Goal: Information Seeking & Learning: Learn about a topic

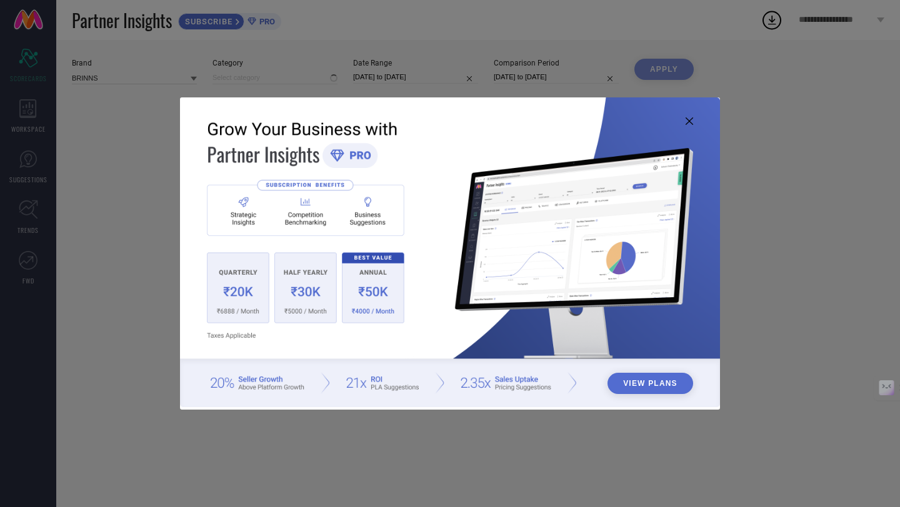
type input "All"
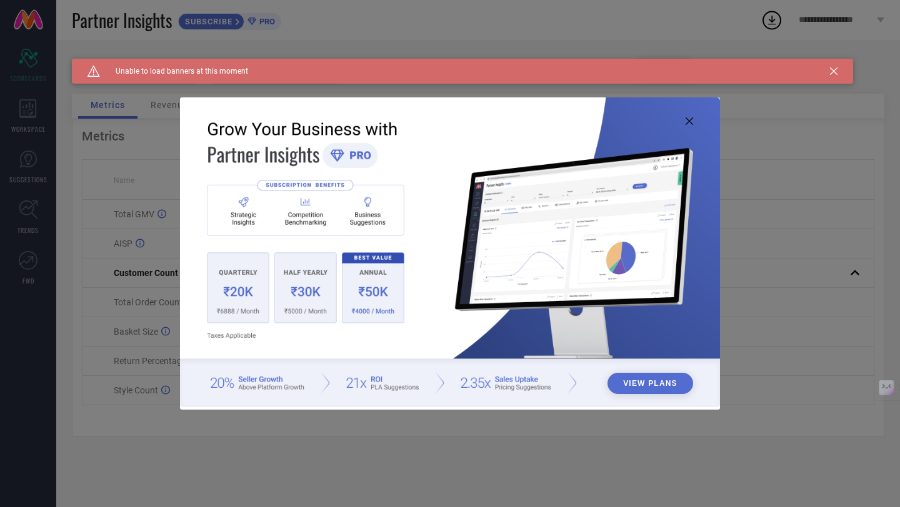
click at [690, 122] on icon at bounding box center [688, 120] width 7 height 7
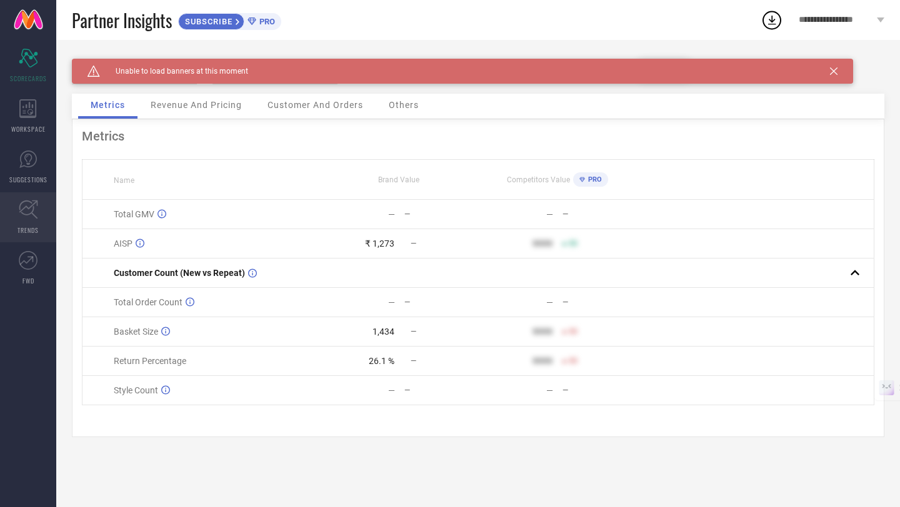
click at [27, 210] on icon at bounding box center [28, 209] width 19 height 19
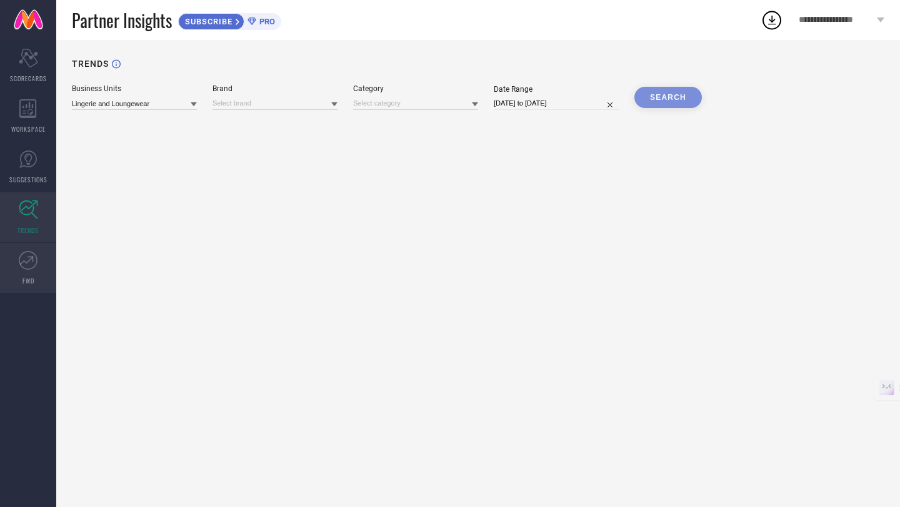
click at [29, 263] on icon at bounding box center [28, 260] width 19 height 19
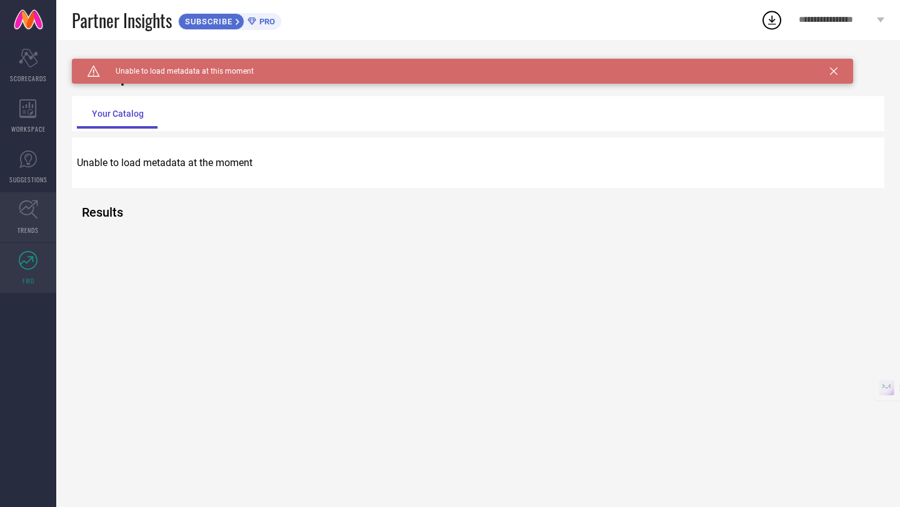
click at [31, 216] on icon at bounding box center [28, 209] width 19 height 19
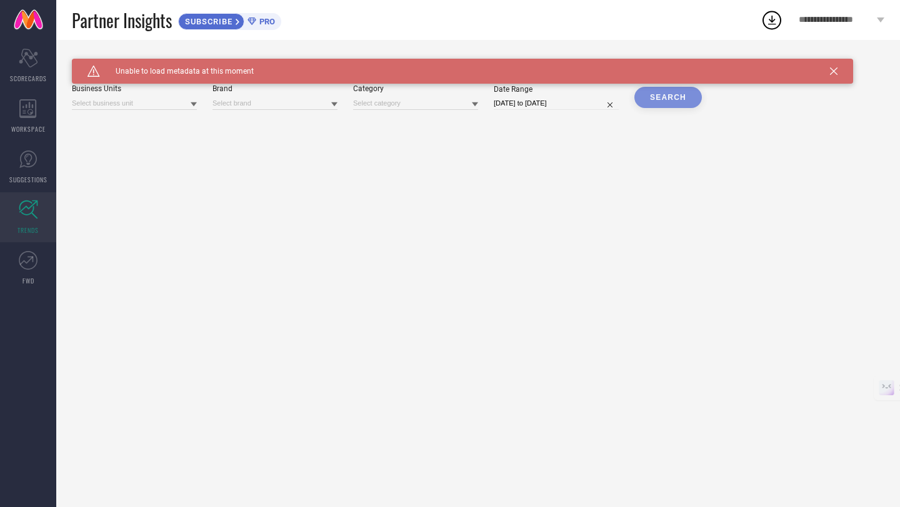
click at [193, 102] on icon at bounding box center [194, 104] width 6 height 6
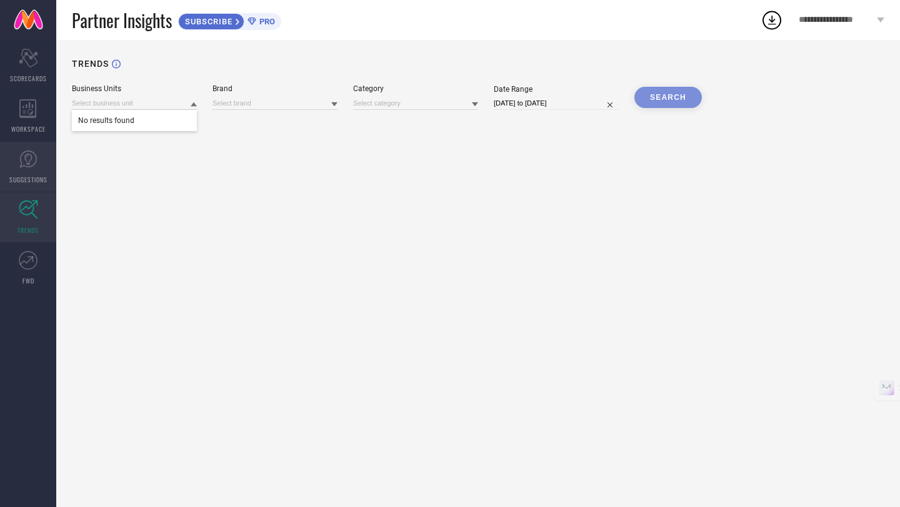
click at [32, 172] on link "SUGGESTIONS" at bounding box center [28, 167] width 56 height 50
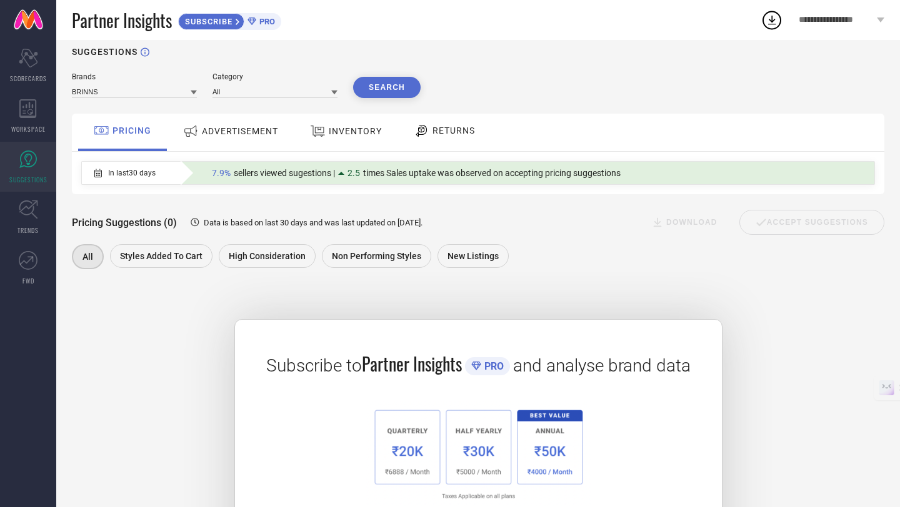
scroll to position [5, 0]
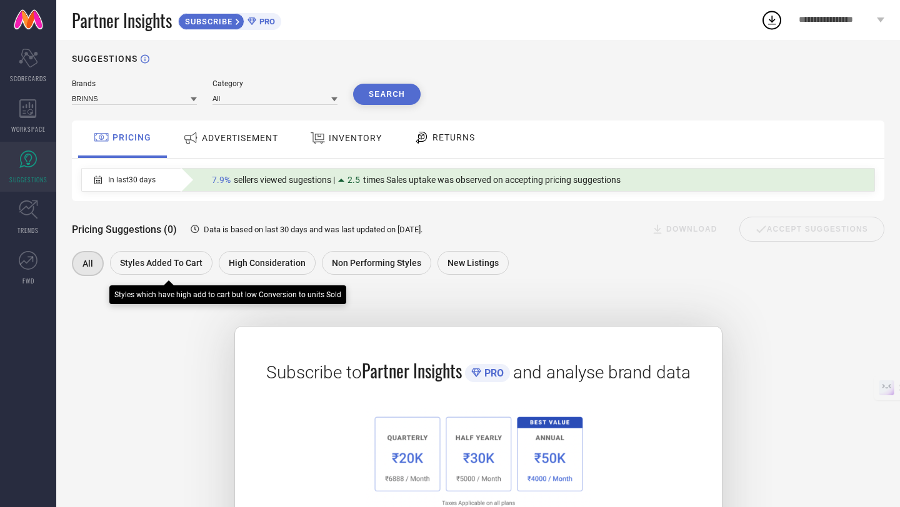
click at [196, 262] on span "Styles Added To Cart" at bounding box center [161, 263] width 82 height 10
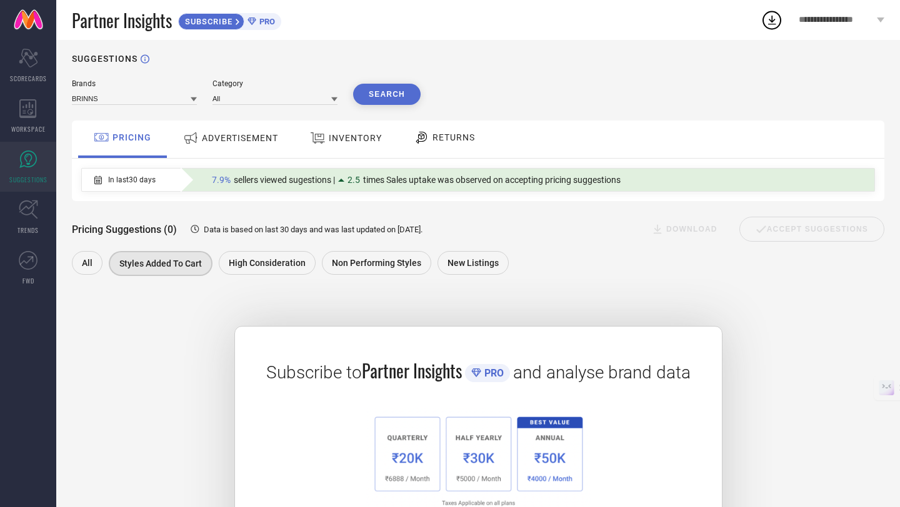
click at [259, 144] on div "ADVERTISEMENT" at bounding box center [230, 138] width 101 height 22
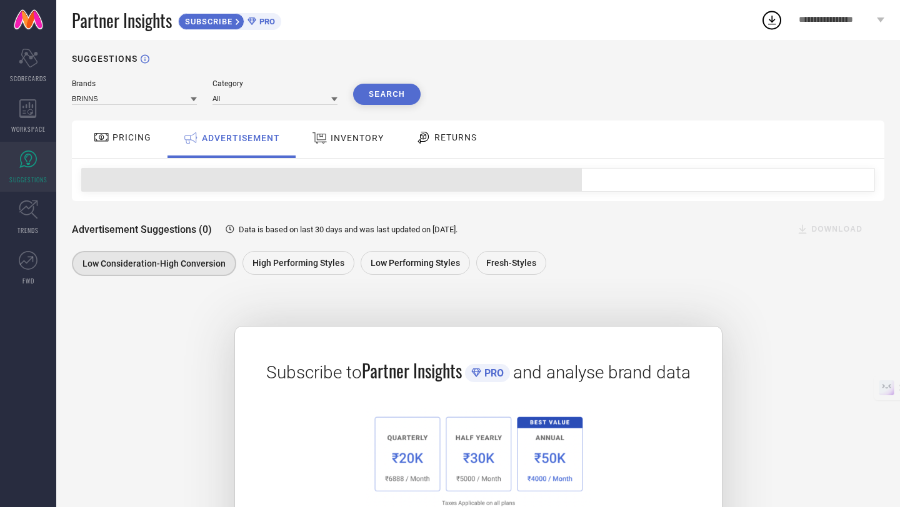
click at [331, 136] on span "INVENTORY" at bounding box center [357, 138] width 53 height 10
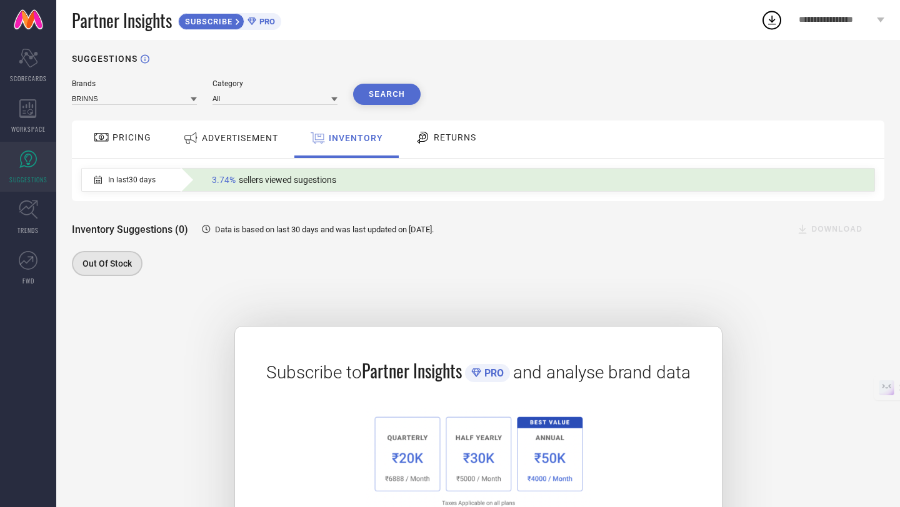
click at [445, 137] on span "RETURNS" at bounding box center [455, 137] width 42 height 10
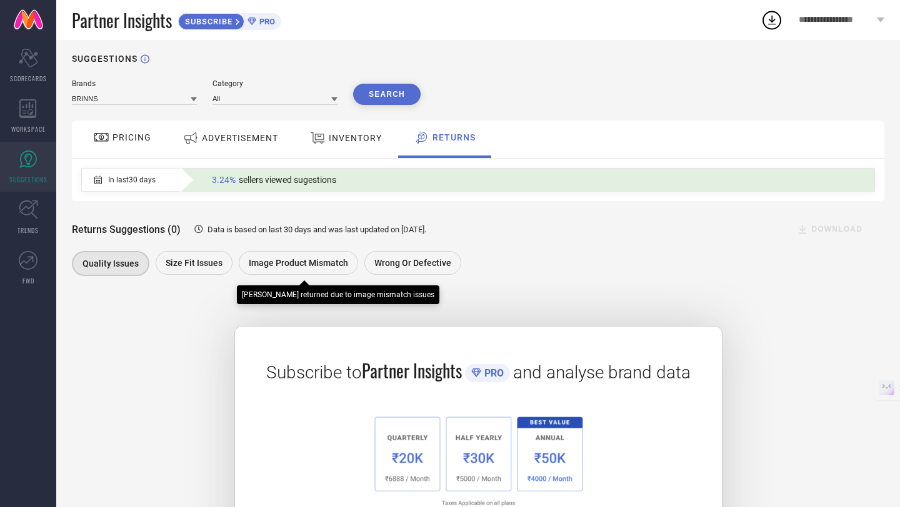
click at [287, 266] on span "Image product mismatch" at bounding box center [298, 263] width 99 height 10
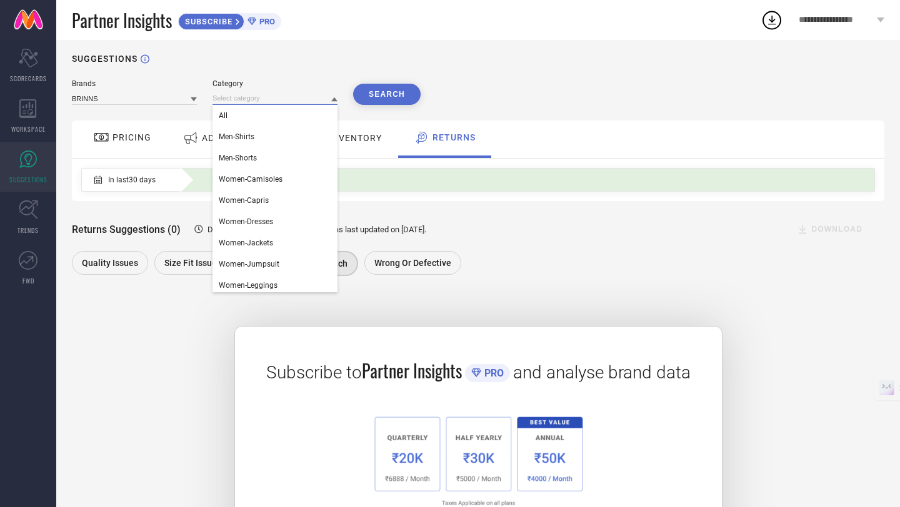
click at [232, 96] on input at bounding box center [274, 98] width 125 height 13
click at [252, 181] on span "Women-Camisoles" at bounding box center [251, 179] width 64 height 9
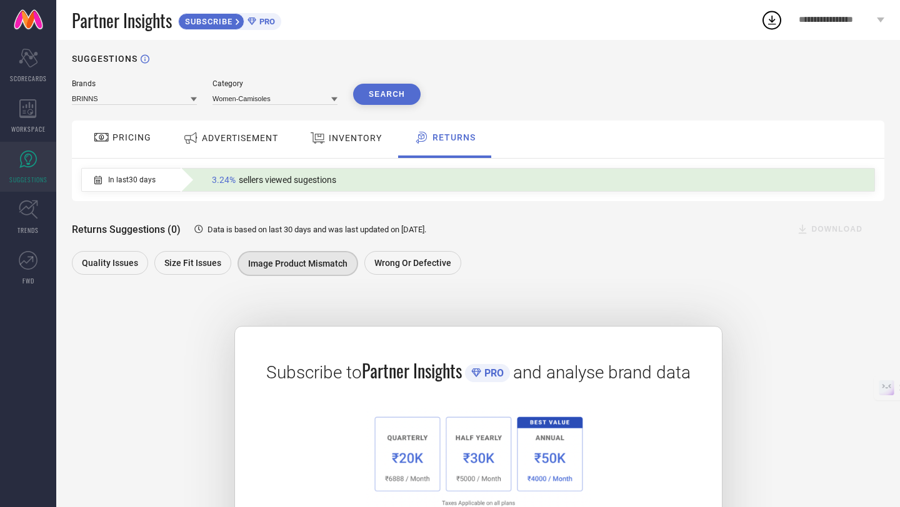
click at [389, 101] on button "Search" at bounding box center [386, 94] width 67 height 21
click at [391, 92] on button "Search" at bounding box center [386, 94] width 67 height 21
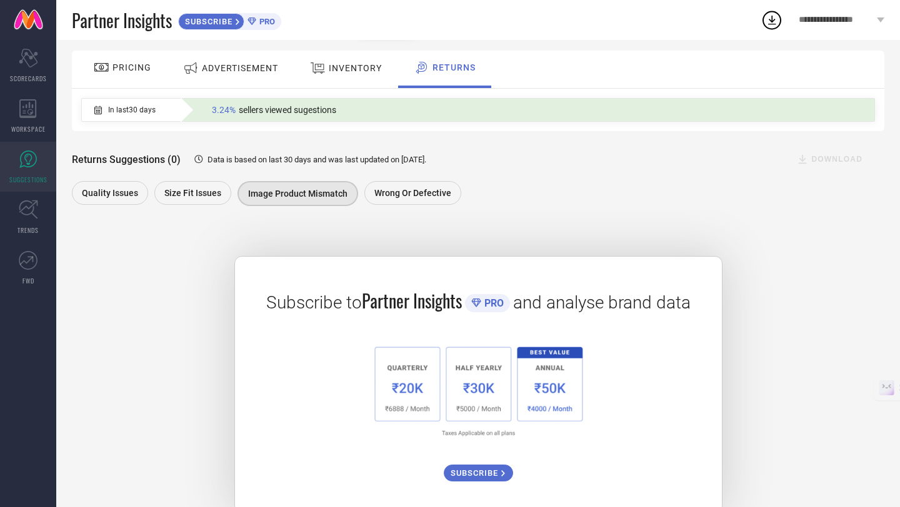
scroll to position [66, 0]
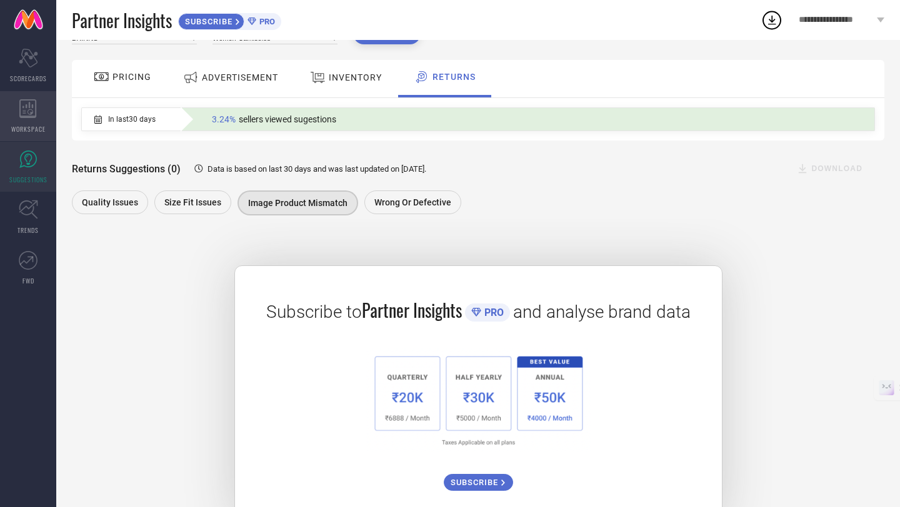
click at [26, 109] on icon at bounding box center [27, 108] width 17 height 19
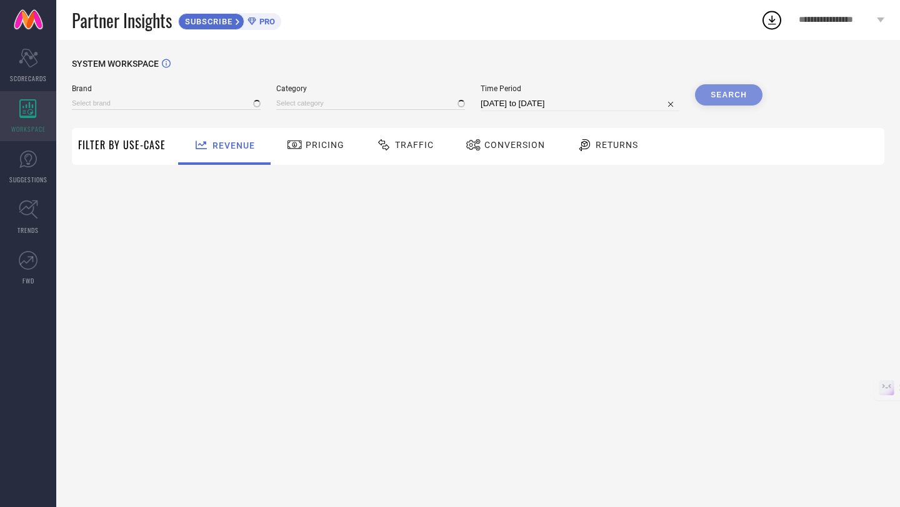
type input "BRINNS"
type input "All"
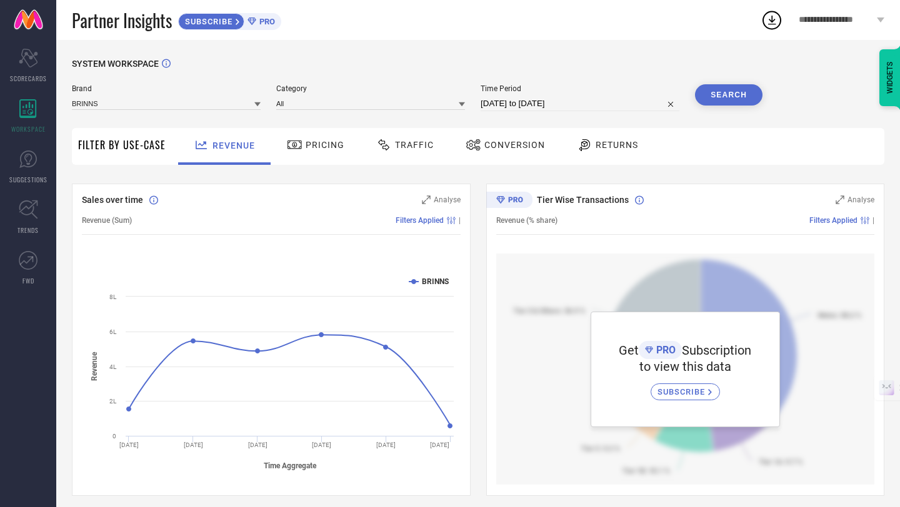
click at [464, 104] on icon at bounding box center [462, 104] width 6 height 4
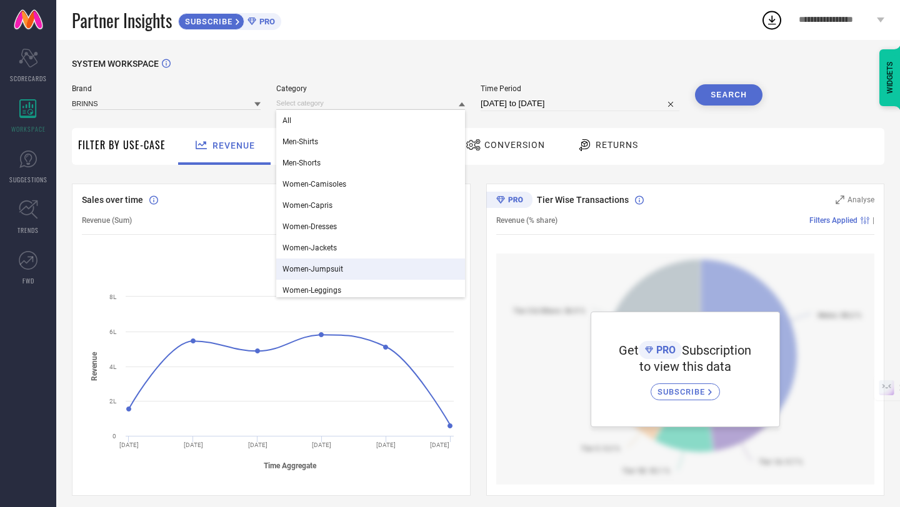
click at [350, 267] on div "Women-Jumpsuit" at bounding box center [370, 269] width 189 height 21
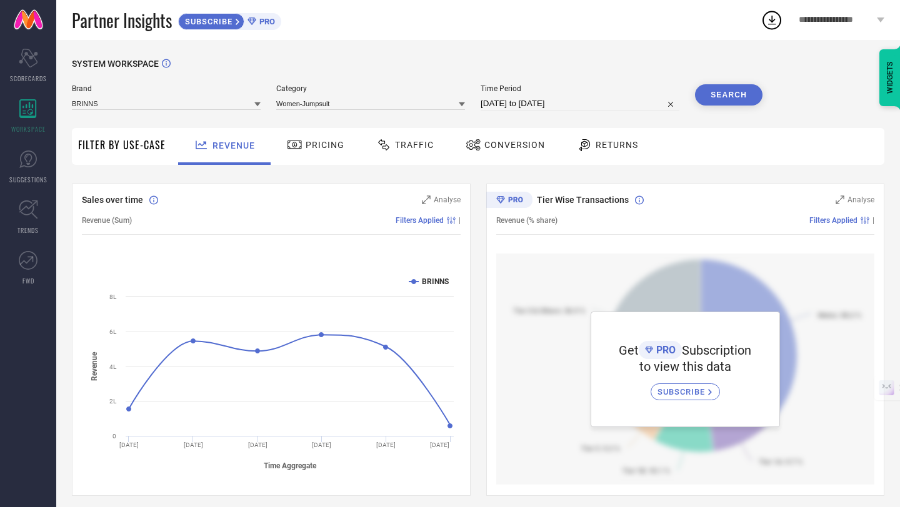
click at [728, 97] on button "Search" at bounding box center [728, 94] width 67 height 21
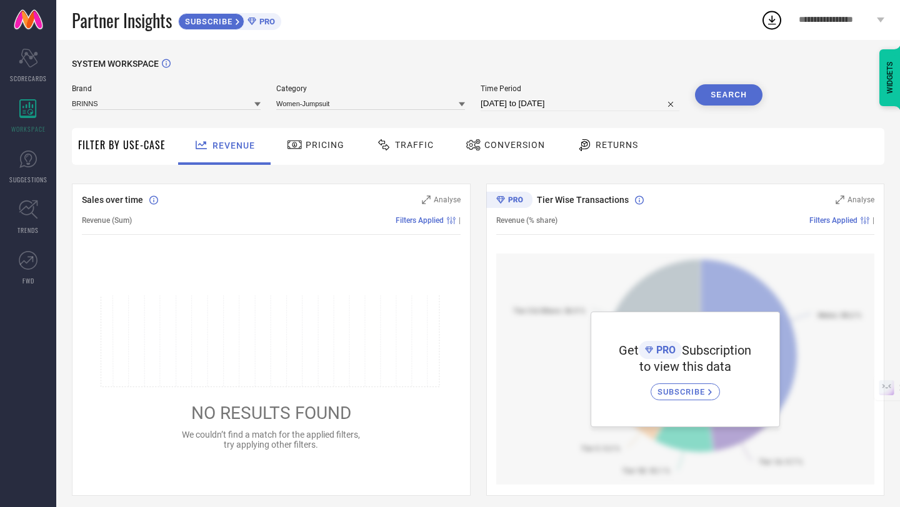
click at [322, 151] on div "Pricing" at bounding box center [316, 144] width 64 height 21
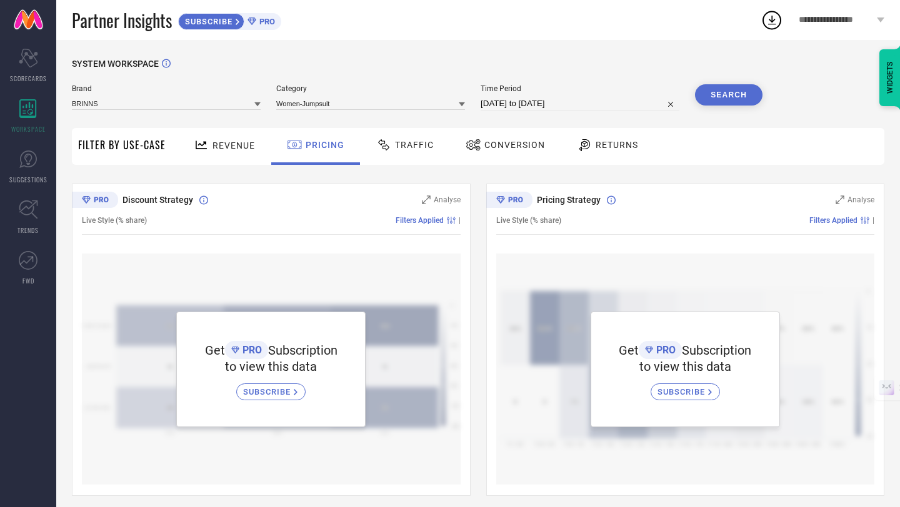
click at [419, 143] on span "Traffic" at bounding box center [414, 145] width 39 height 10
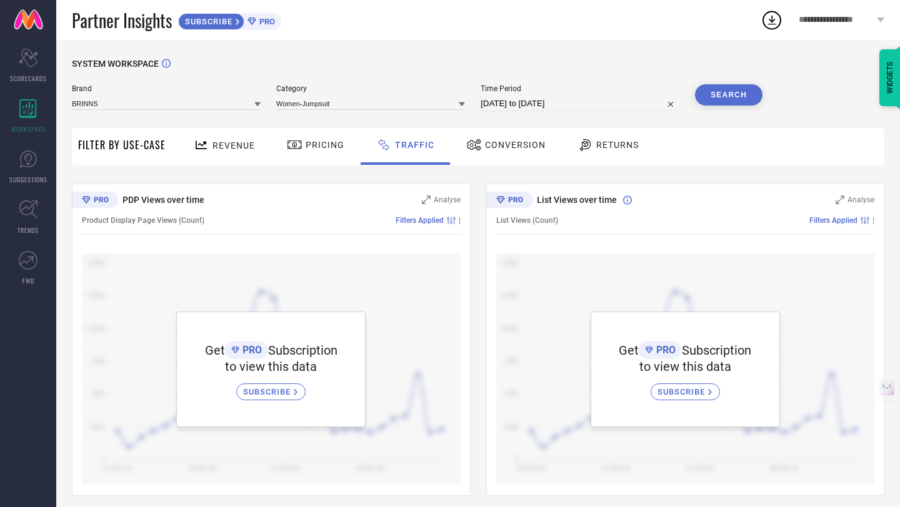
click at [485, 144] on span "Conversion" at bounding box center [515, 145] width 61 height 10
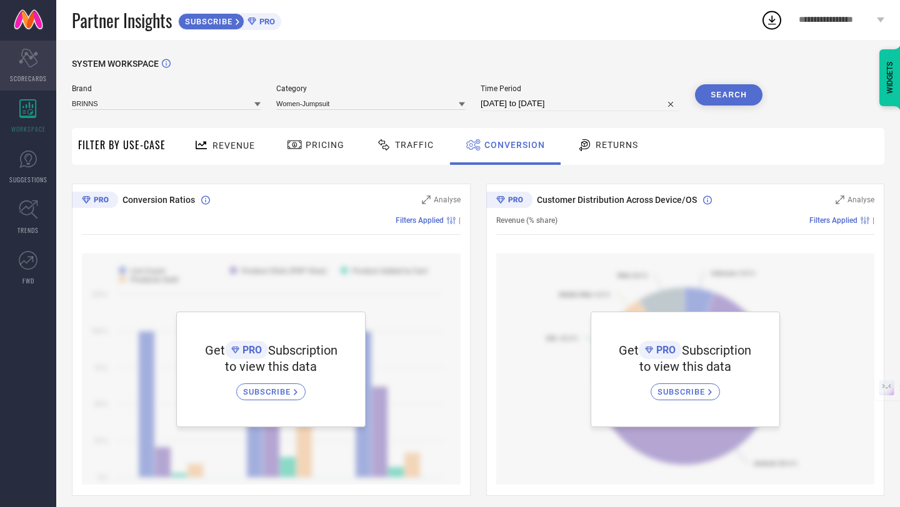
click at [31, 64] on icon "Scorecard" at bounding box center [28, 58] width 19 height 19
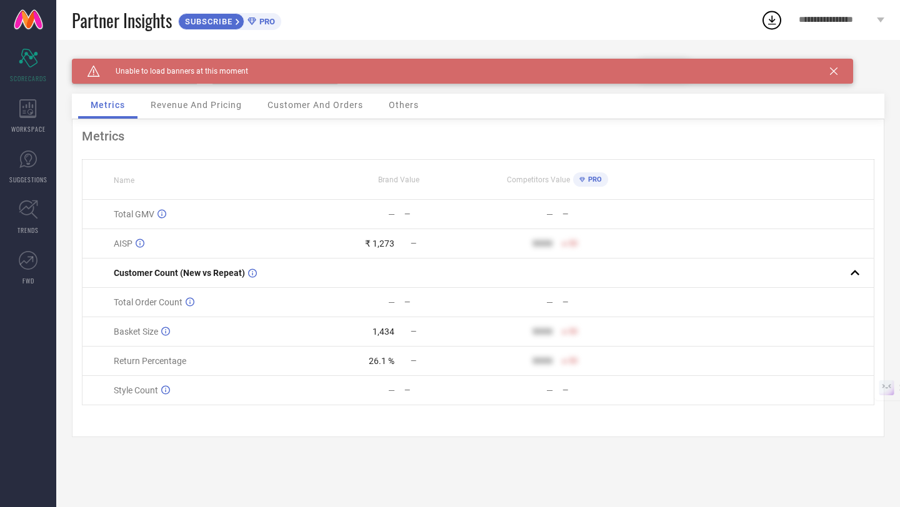
click at [301, 102] on span "Customer And Orders" at bounding box center [315, 105] width 96 height 10
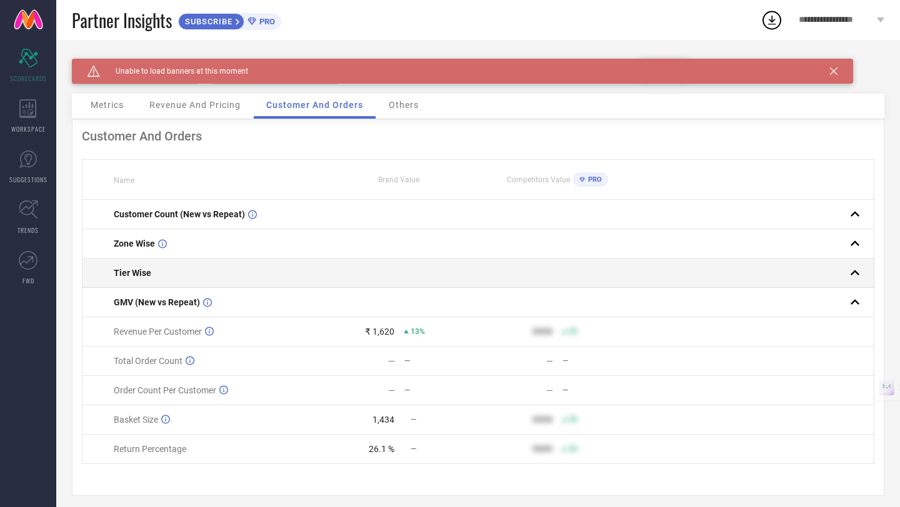
scroll to position [11, 0]
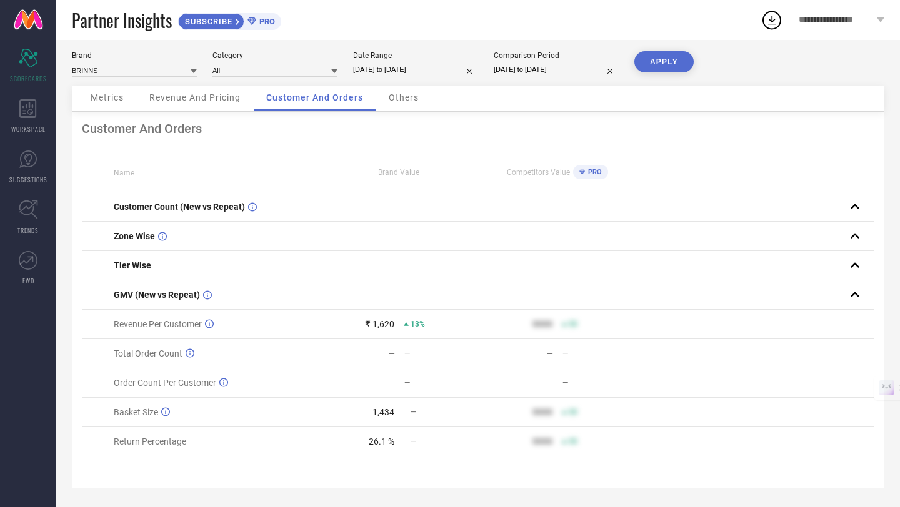
click at [402, 96] on span "Others" at bounding box center [404, 97] width 30 height 10
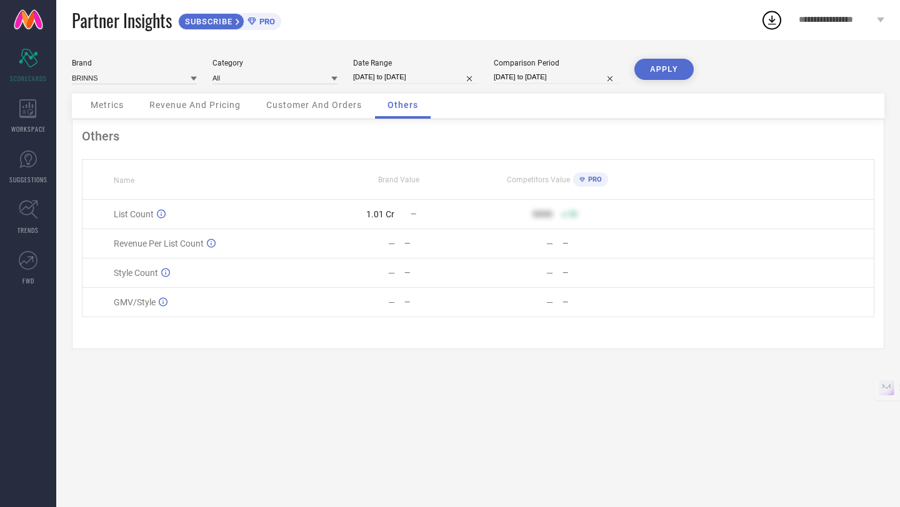
click at [312, 104] on span "Customer And Orders" at bounding box center [314, 105] width 96 height 10
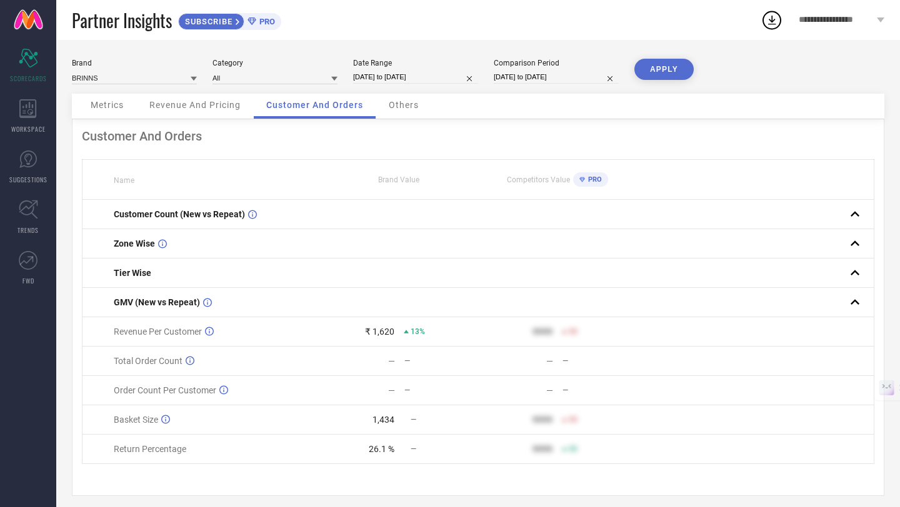
click at [222, 109] on span "Revenue And Pricing" at bounding box center [194, 105] width 91 height 10
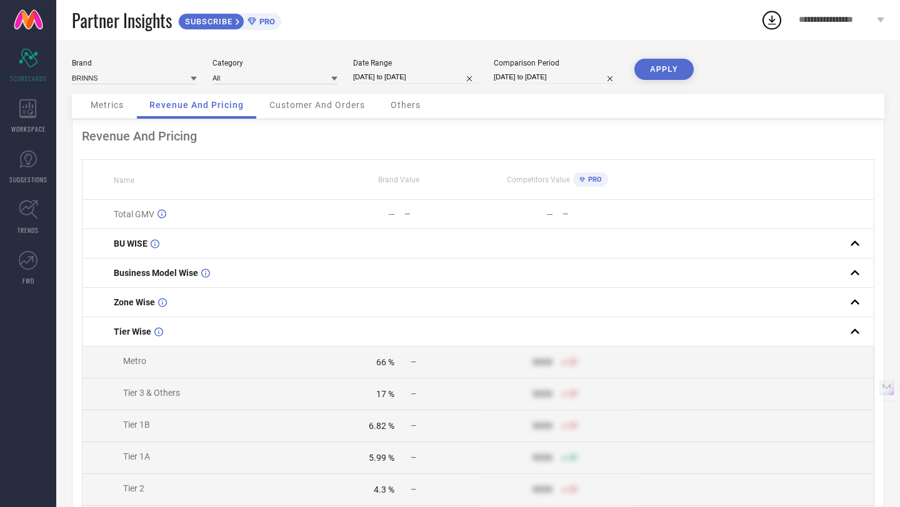
click at [113, 107] on span "Metrics" at bounding box center [107, 105] width 33 height 10
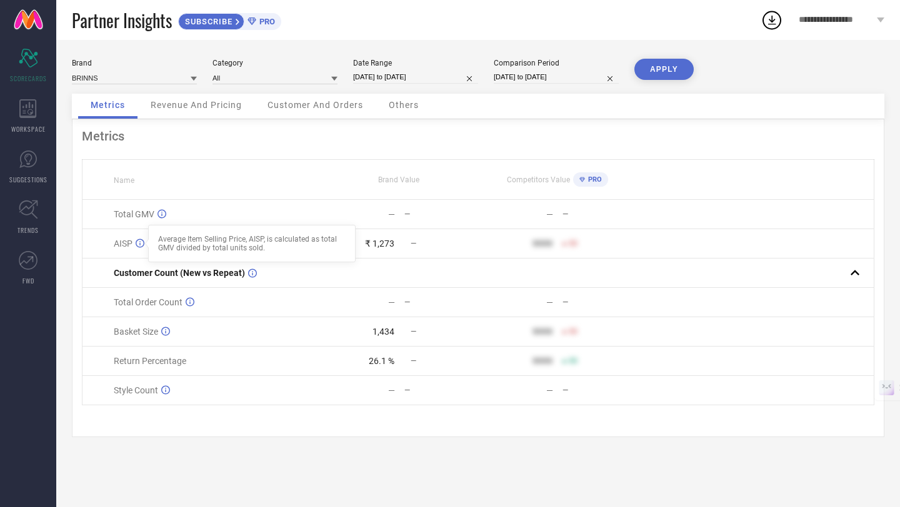
click at [140, 241] on icon at bounding box center [140, 243] width 9 height 9
click at [25, 69] on div "Scorecard SCORECARDS" at bounding box center [28, 66] width 56 height 50
click at [264, 22] on span "PRO" at bounding box center [265, 21] width 19 height 9
click at [880, 17] on icon at bounding box center [880, 19] width 7 height 5
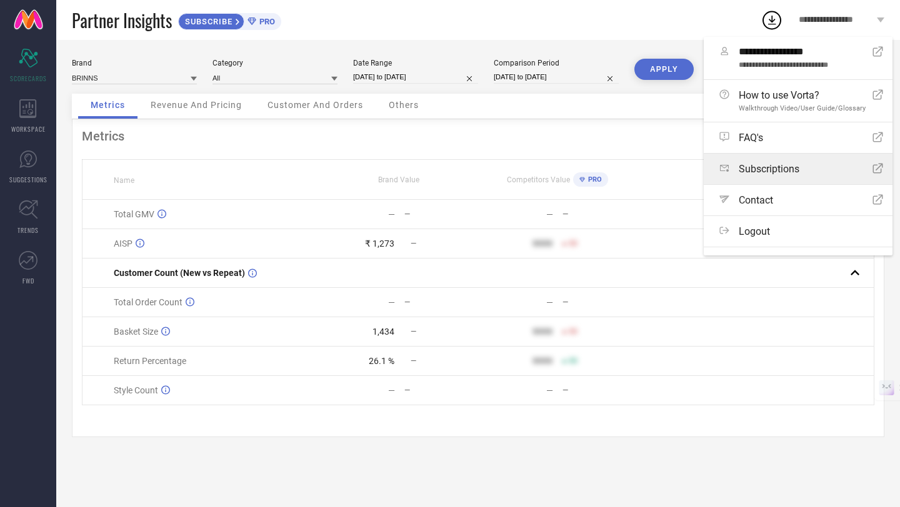
click at [766, 173] on span "Subscriptions" at bounding box center [768, 169] width 61 height 12
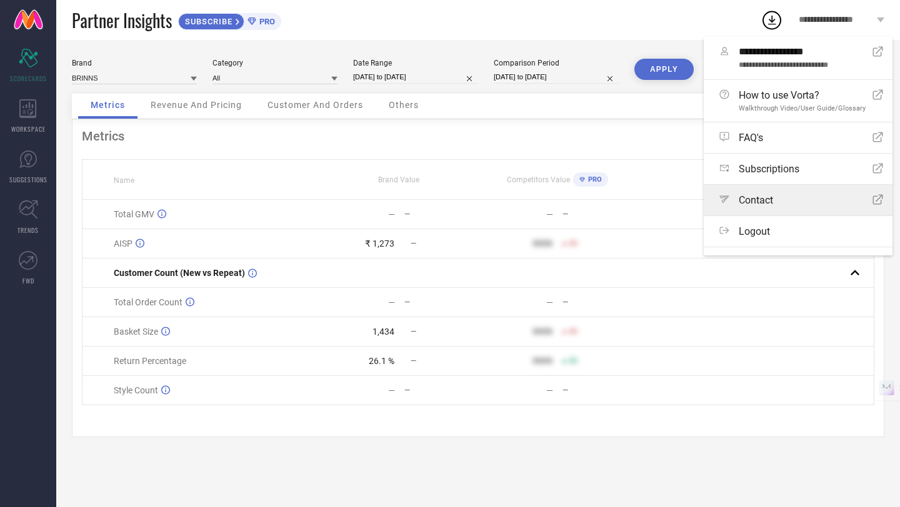
click at [763, 202] on span "Contact" at bounding box center [755, 200] width 34 height 12
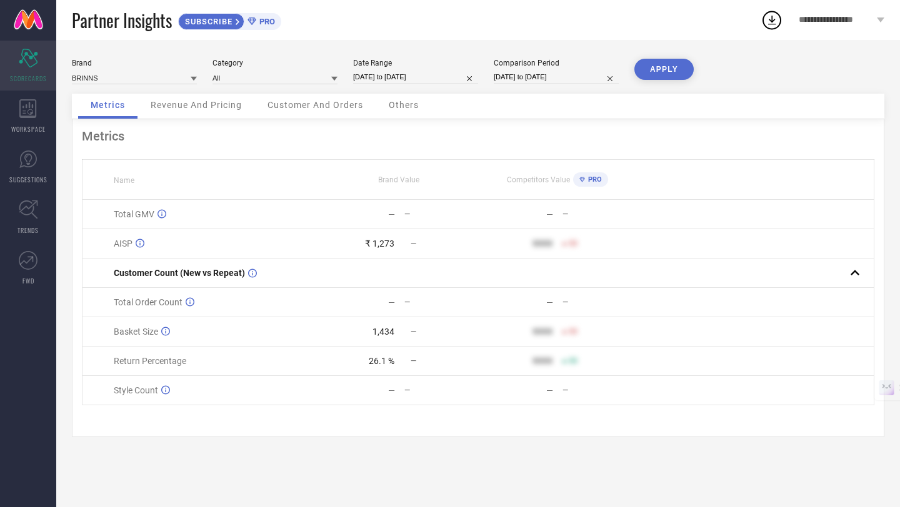
click at [30, 69] on div "Scorecard SCORECARDS" at bounding box center [28, 66] width 56 height 50
click at [34, 114] on icon at bounding box center [27, 108] width 17 height 19
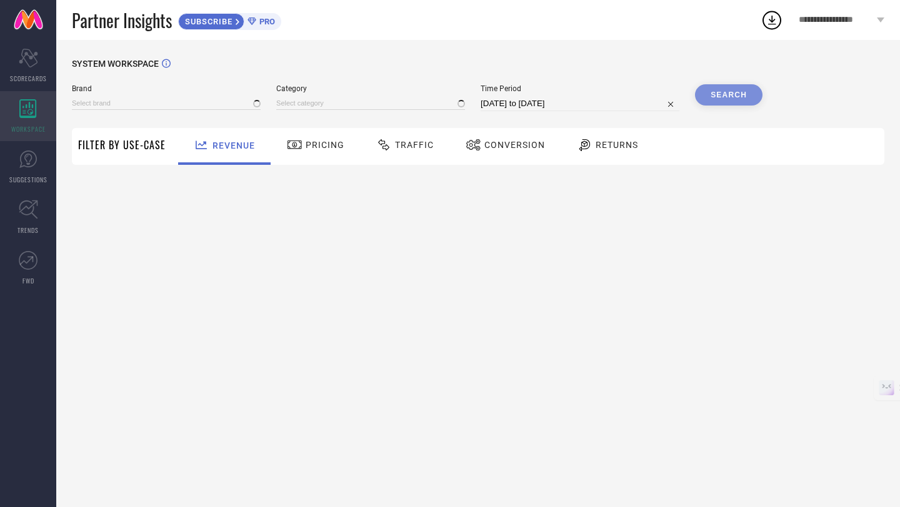
type input "BRINNS"
type input "All"
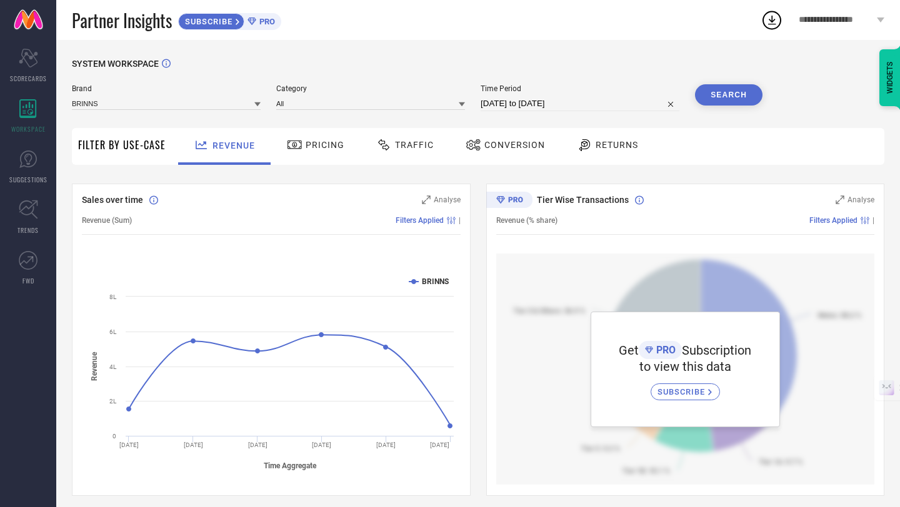
click at [600, 142] on span "Returns" at bounding box center [616, 145] width 42 height 10
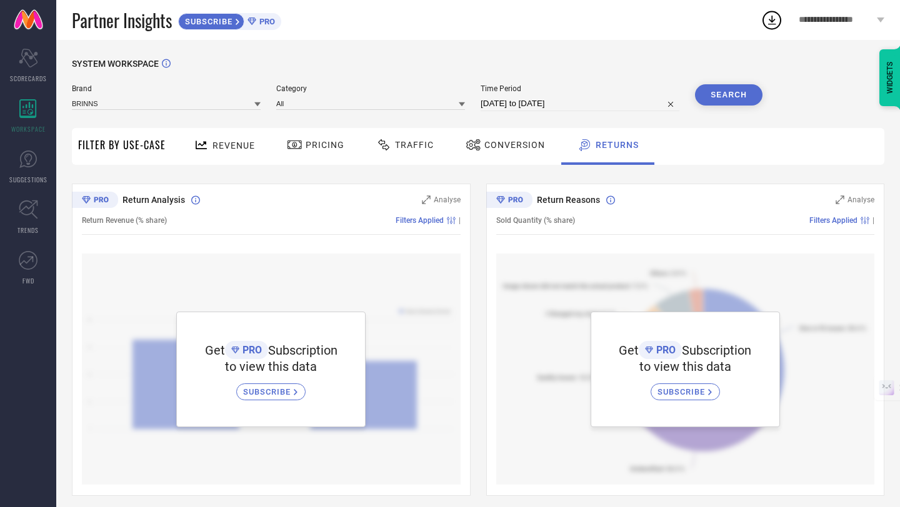
click at [520, 146] on span "Conversion" at bounding box center [514, 145] width 61 height 10
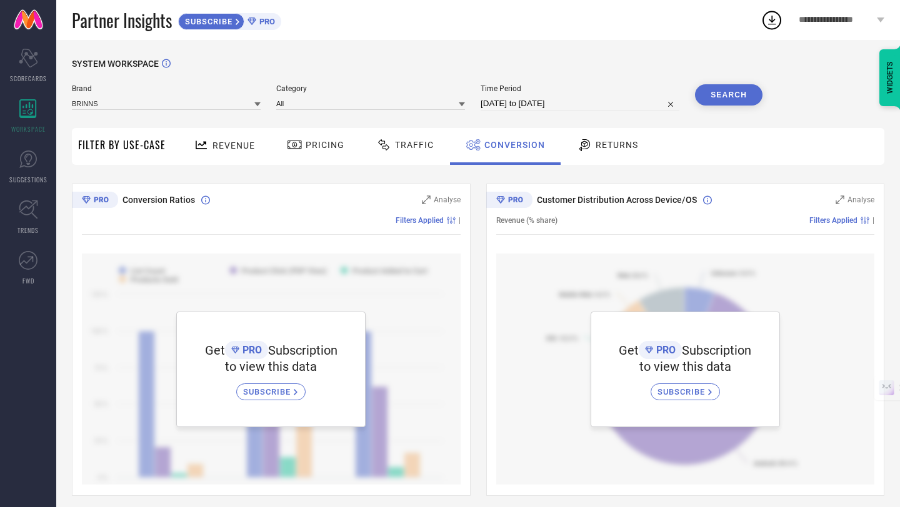
click at [30, 21] on link at bounding box center [28, 20] width 56 height 40
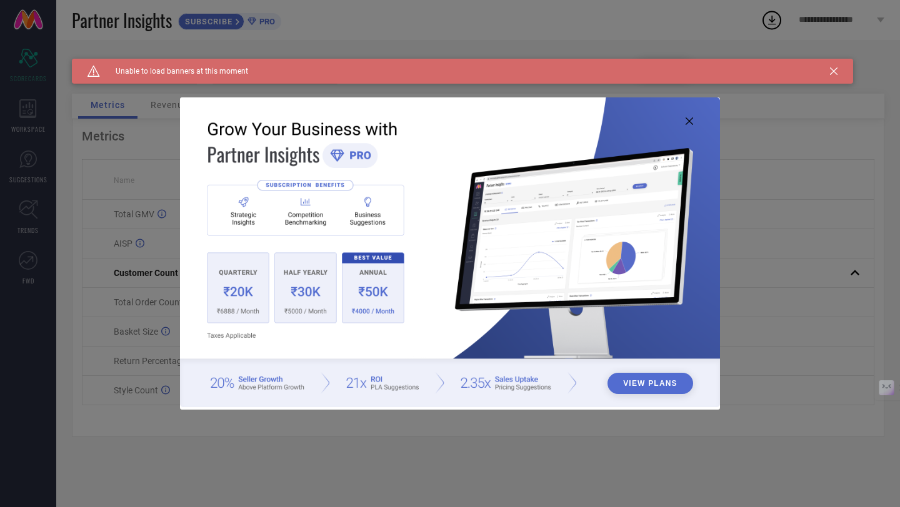
click at [833, 74] on icon at bounding box center [833, 70] width 7 height 7
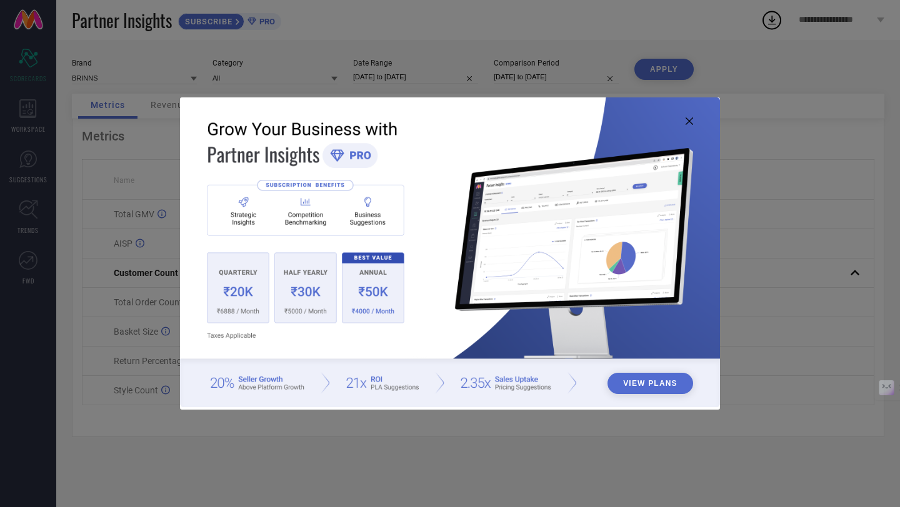
click at [690, 122] on icon at bounding box center [688, 120] width 7 height 7
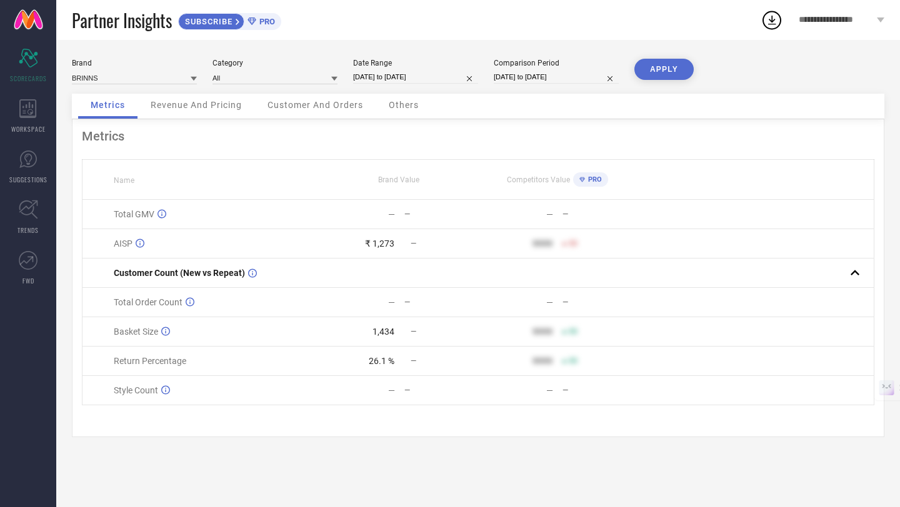
click at [845, 22] on span "**********" at bounding box center [835, 20] width 75 height 11
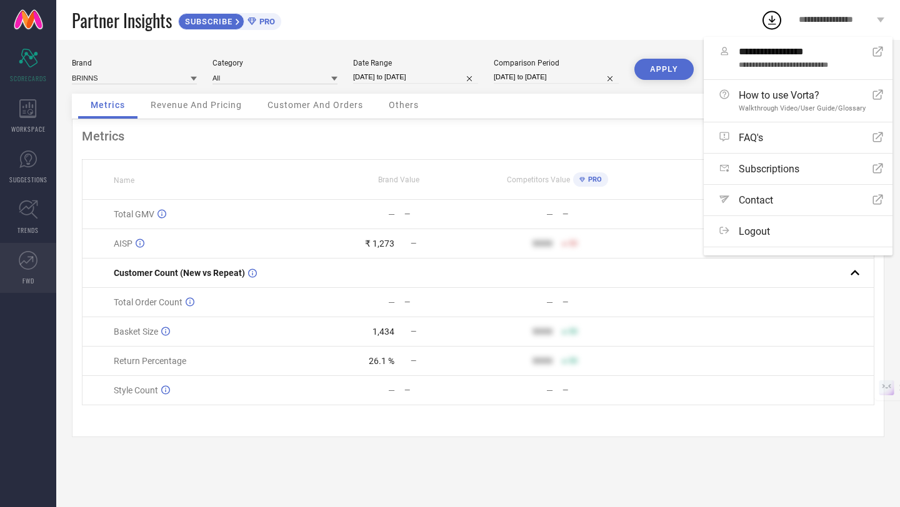
click at [33, 266] on icon at bounding box center [28, 260] width 19 height 19
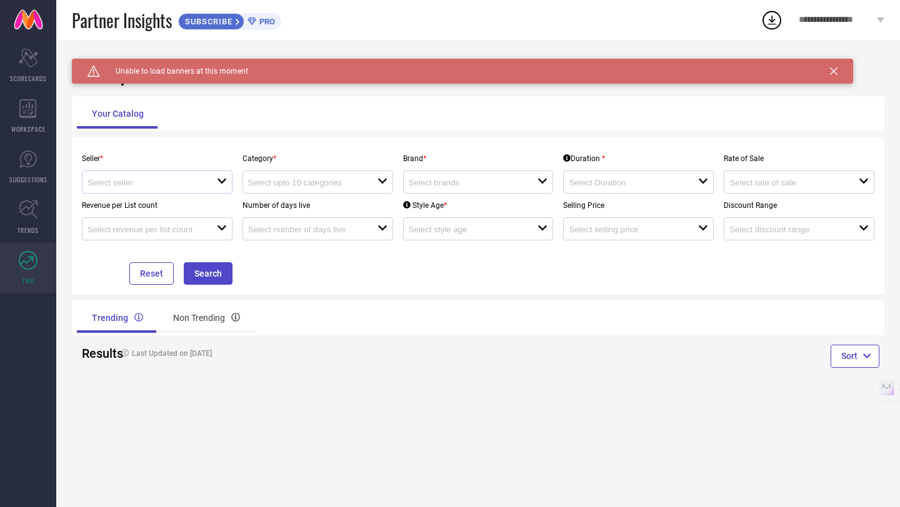
click at [226, 184] on icon "open" at bounding box center [222, 181] width 10 height 10
click at [215, 206] on li "BRINNS RETAIL LLP ( 14184 )" at bounding box center [158, 206] width 152 height 22
type input "BRINNS RETAIL LLP ( 14184 )"
click at [380, 178] on icon "open" at bounding box center [382, 181] width 10 height 10
click at [340, 206] on div "No results found" at bounding box center [317, 204] width 151 height 21
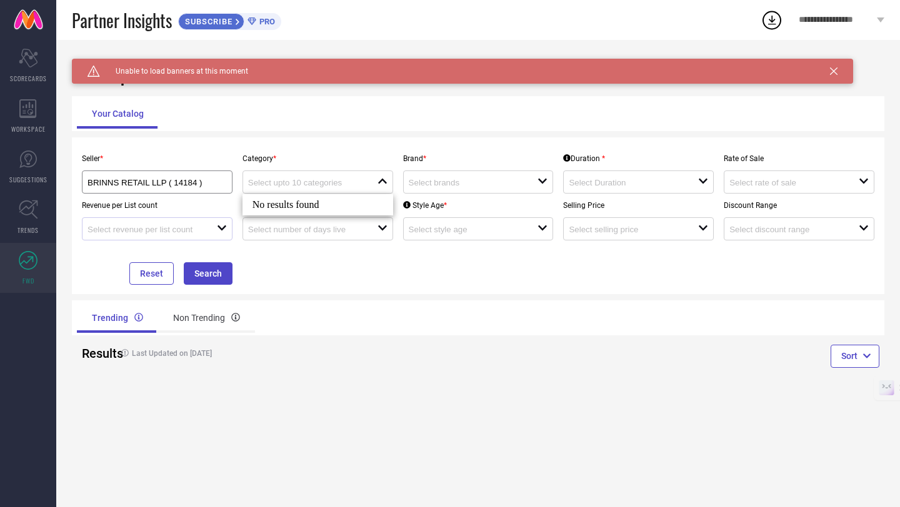
click at [221, 226] on icon "open" at bounding box center [222, 228] width 10 height 10
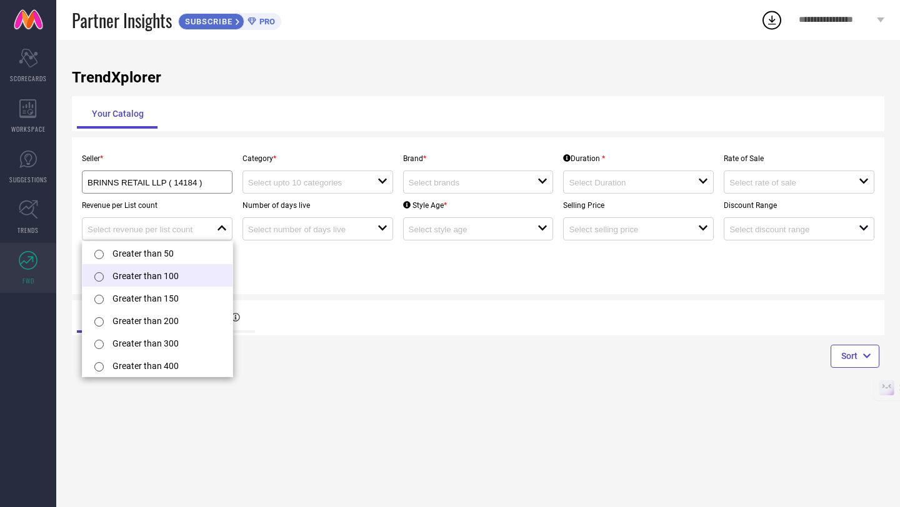
click at [98, 275] on input "radio" at bounding box center [98, 276] width 9 height 9
type input "Greater than 100"
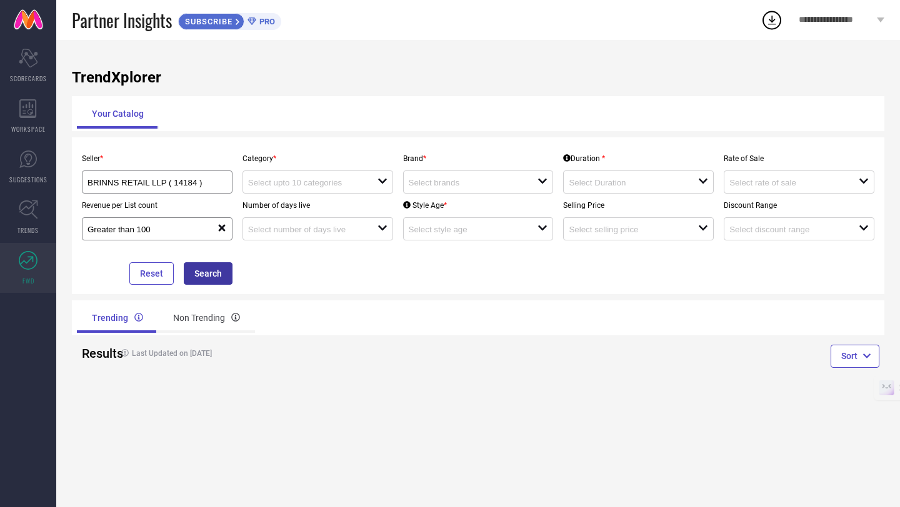
click at [202, 273] on button "Search" at bounding box center [208, 273] width 49 height 22
click at [382, 184] on icon at bounding box center [382, 181] width 9 height 5
click at [362, 208] on div "No results found" at bounding box center [317, 204] width 151 height 21
click at [462, 183] on input at bounding box center [467, 182] width 116 height 9
click at [456, 204] on div "No results found" at bounding box center [478, 204] width 151 height 21
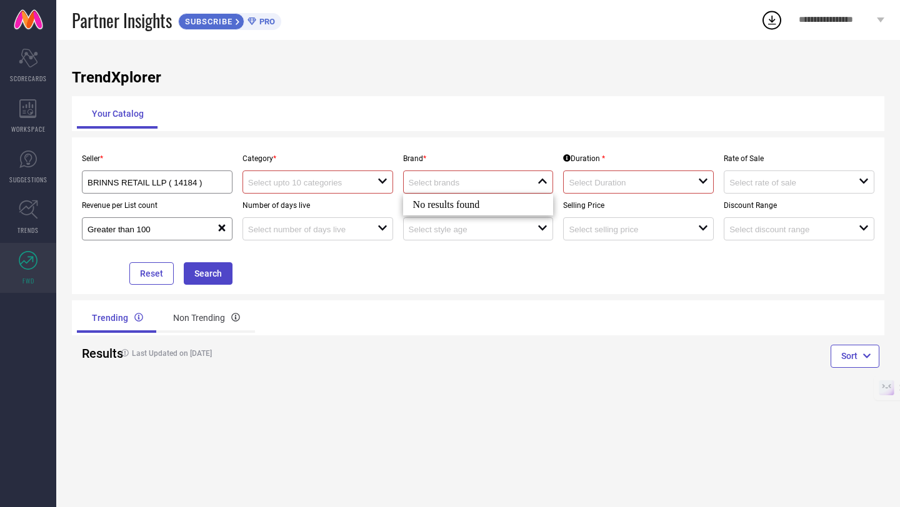
click at [640, 188] on div "open" at bounding box center [638, 182] width 151 height 23
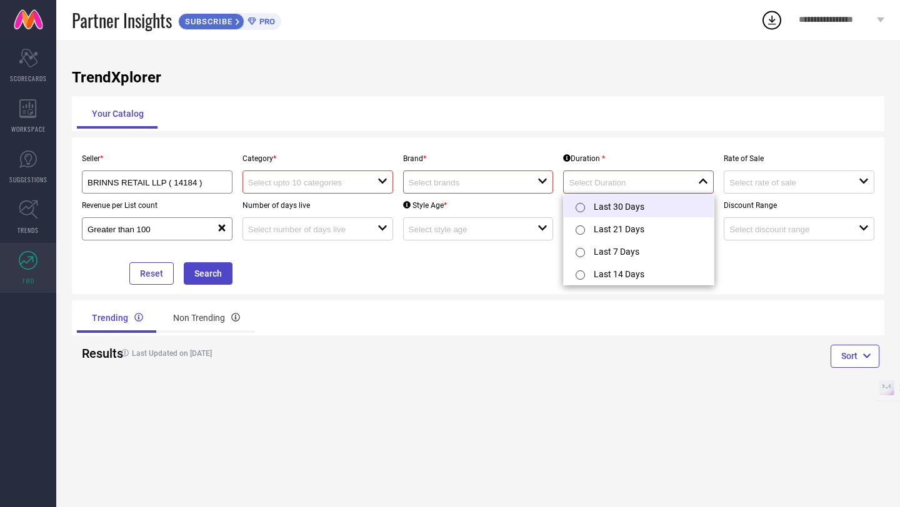
click at [625, 211] on li "Last 30 Days" at bounding box center [639, 206] width 150 height 22
type input "Last 30 Days"
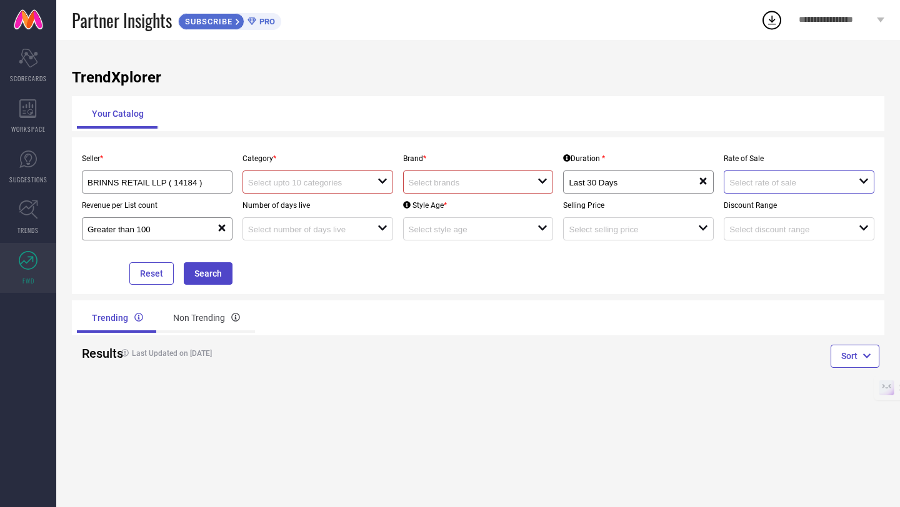
click at [773, 187] on input at bounding box center [787, 182] width 116 height 9
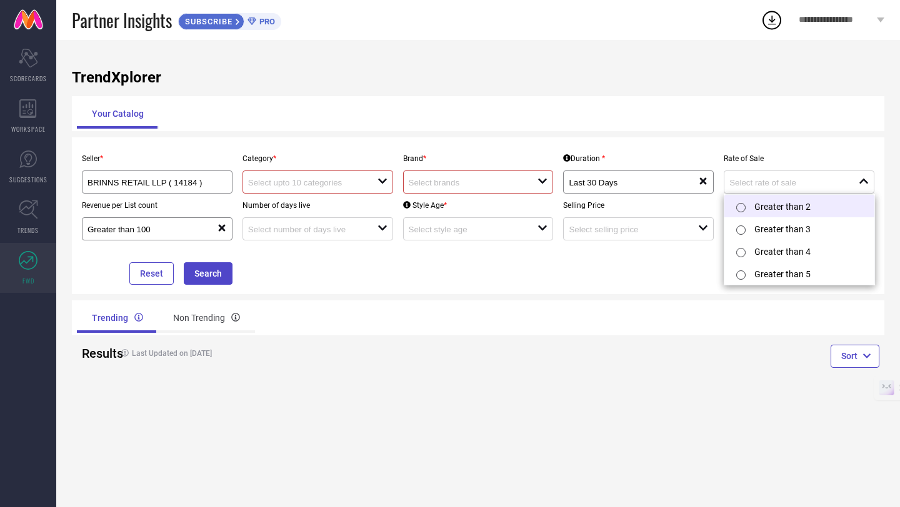
click at [738, 209] on input "radio" at bounding box center [740, 207] width 9 height 9
type input "Greater than 2"
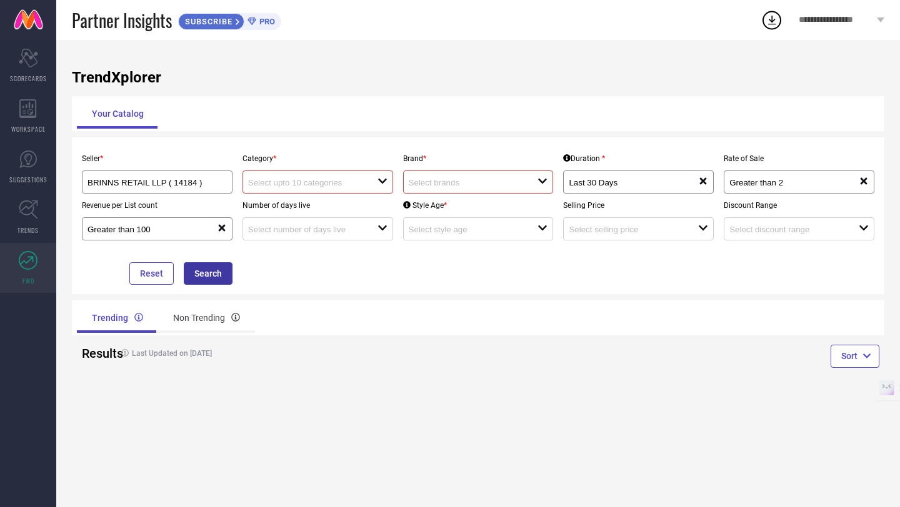
click at [210, 274] on button "Search" at bounding box center [208, 273] width 49 height 22
click at [205, 323] on div "Non Trending" at bounding box center [206, 318] width 97 height 30
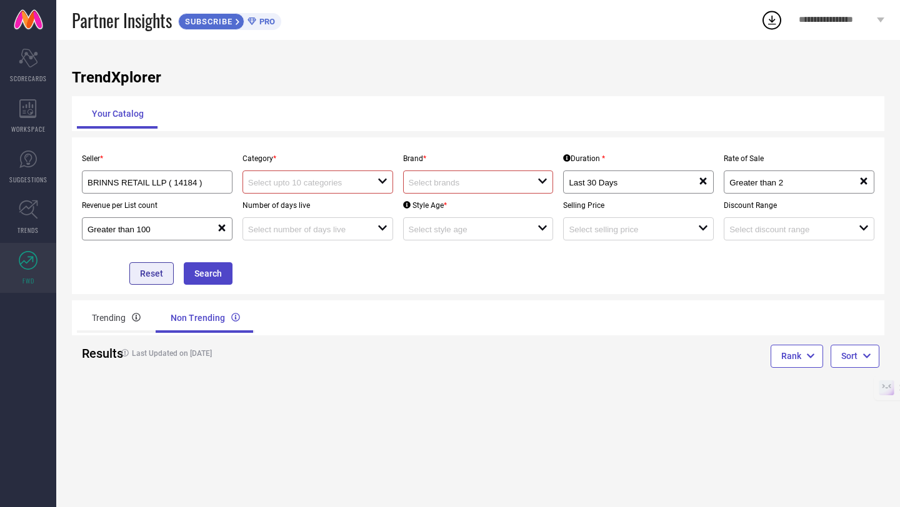
click at [157, 277] on button "Reset" at bounding box center [151, 273] width 44 height 22
click at [29, 25] on link at bounding box center [28, 20] width 56 height 40
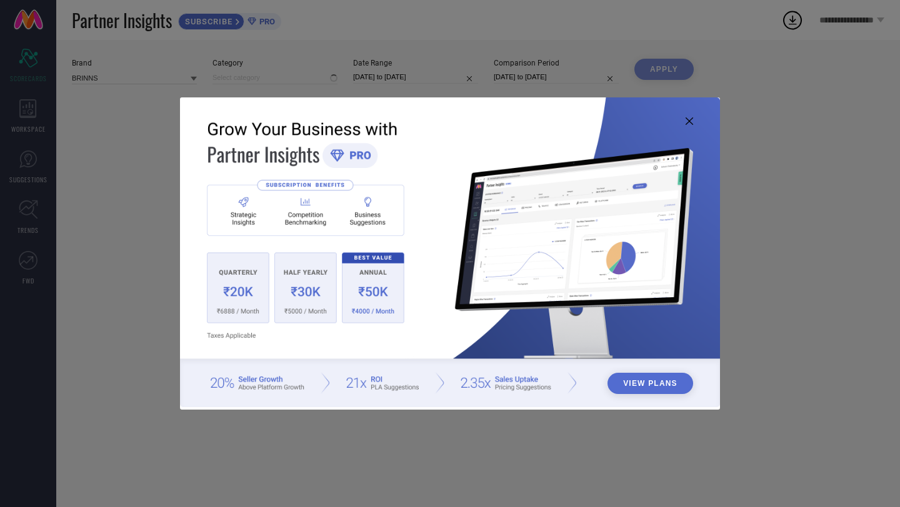
type input "All"
click at [835, 71] on div "View Plans" at bounding box center [450, 253] width 900 height 507
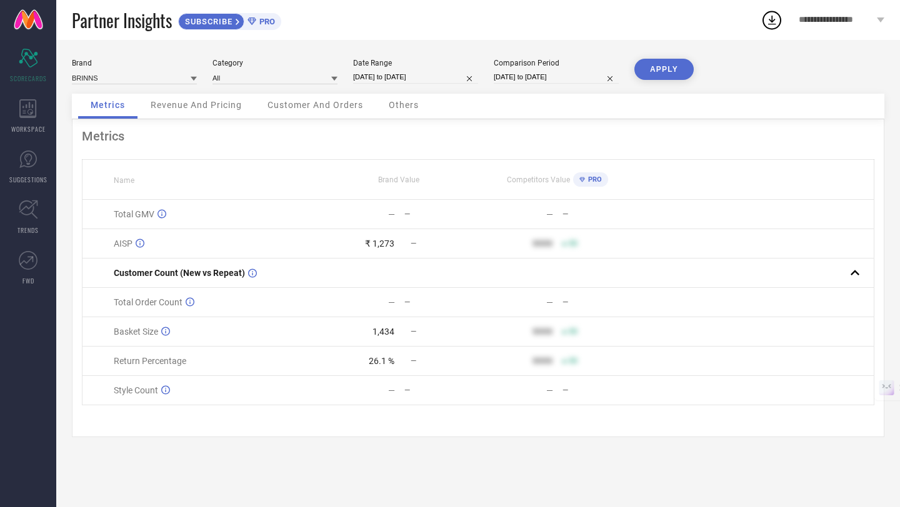
click at [26, 24] on link at bounding box center [28, 20] width 56 height 40
